Goal: Task Accomplishment & Management: Manage account settings

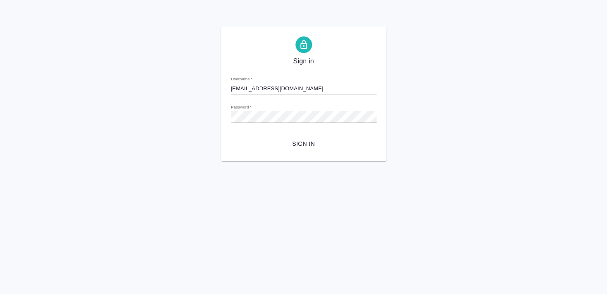
type input "s.smyslova@awatera.com"
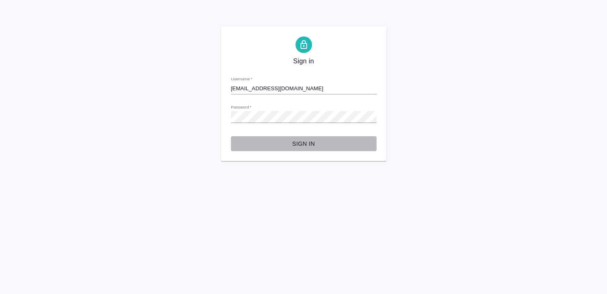
click at [305, 143] on span "Sign in" at bounding box center [303, 144] width 132 height 10
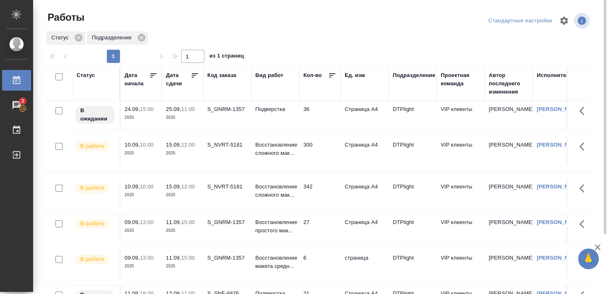
click at [225, 223] on div "S_GNRM-1357" at bounding box center [227, 222] width 40 height 8
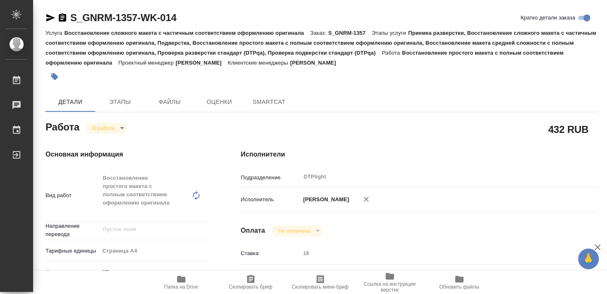
type textarea "x"
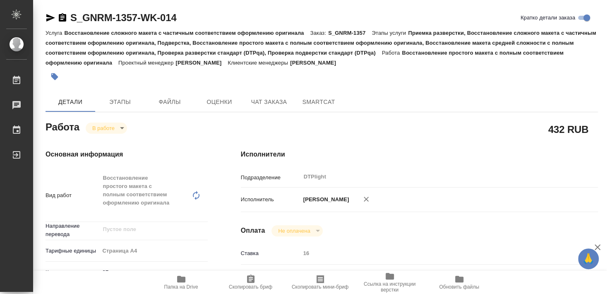
type textarea "x"
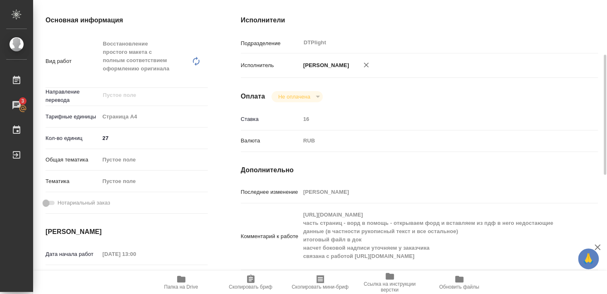
scroll to position [179, 0]
